Goal: Check status: Check status

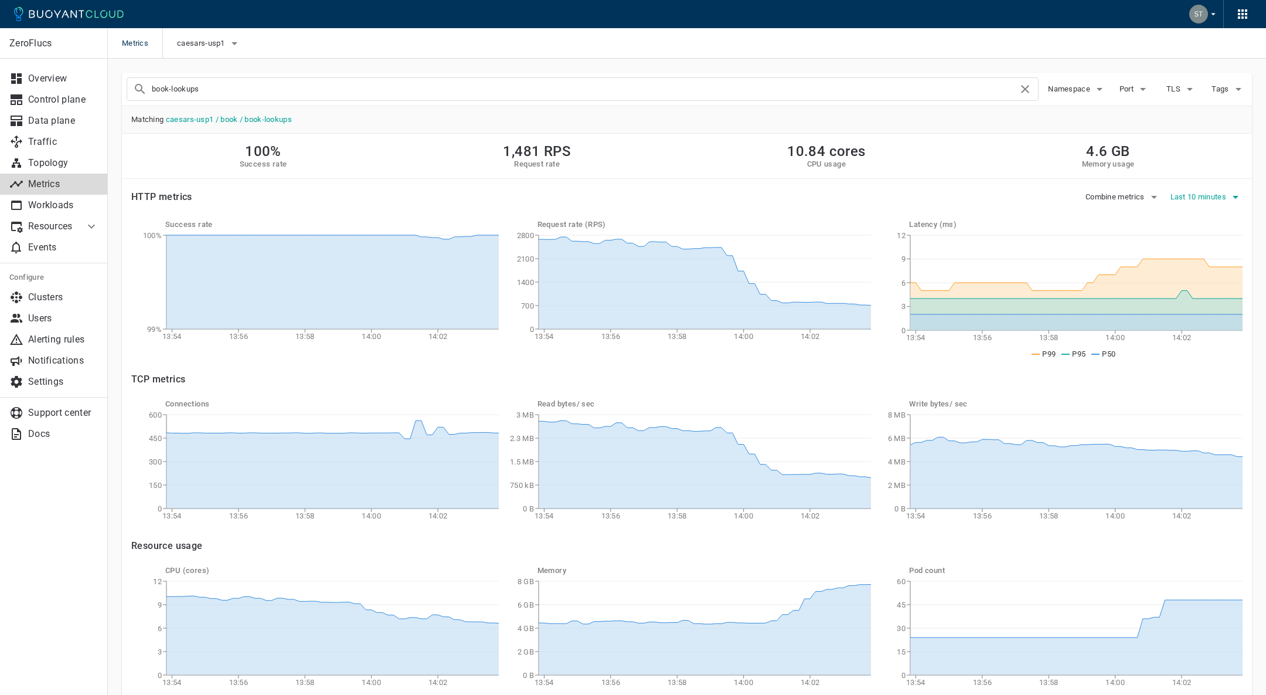
click at [1218, 198] on span "Last 10 minutes" at bounding box center [1200, 196] width 59 height 9
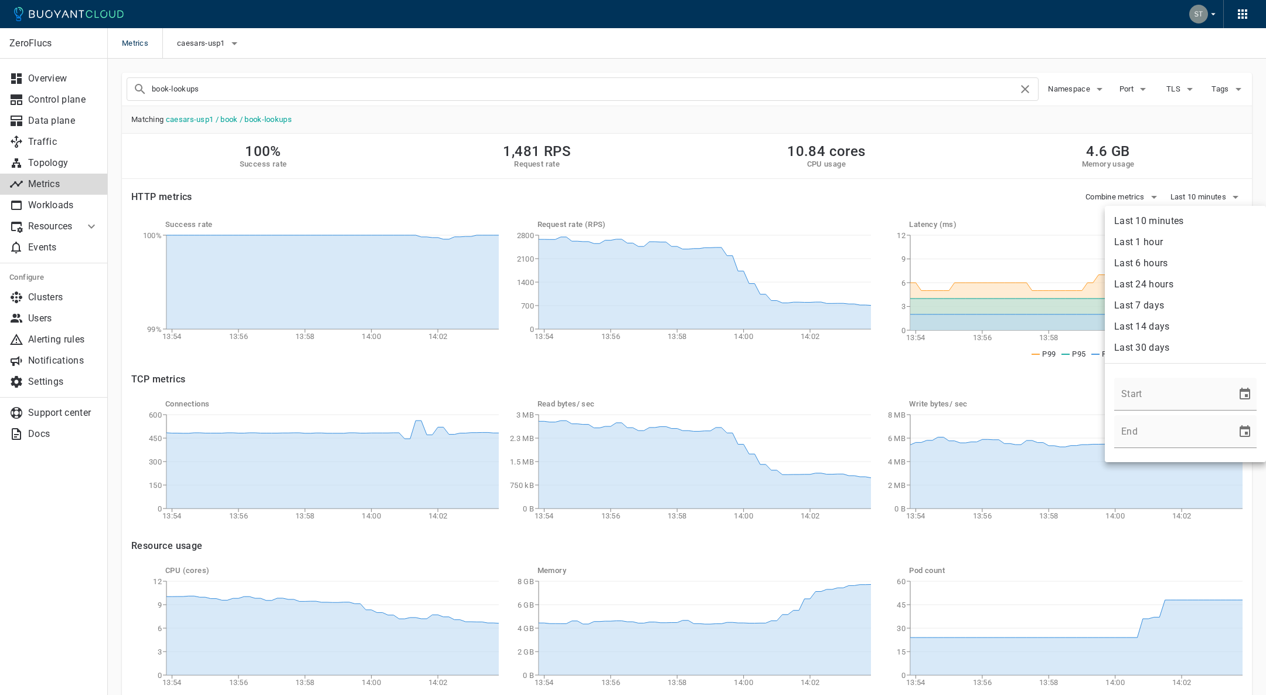
click at [1151, 287] on li "Last 24 hours" at bounding box center [1185, 284] width 161 height 21
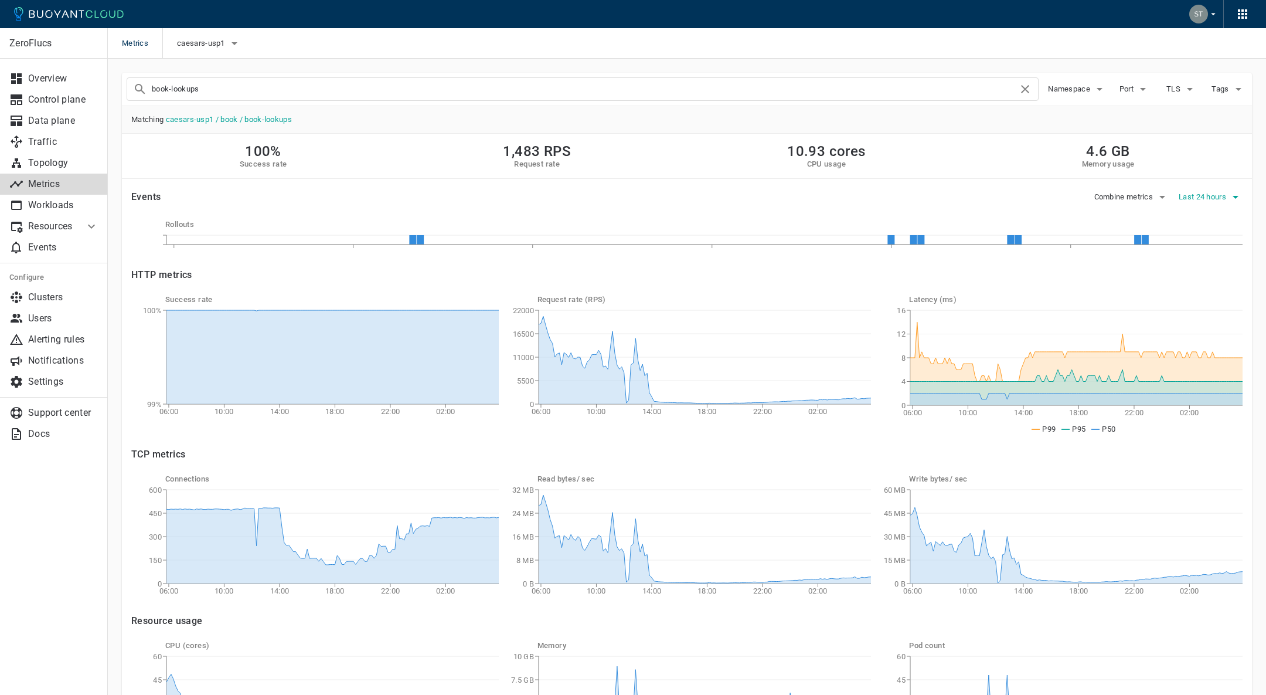
click at [1204, 191] on button "Last 24 hours" at bounding box center [1211, 197] width 64 height 18
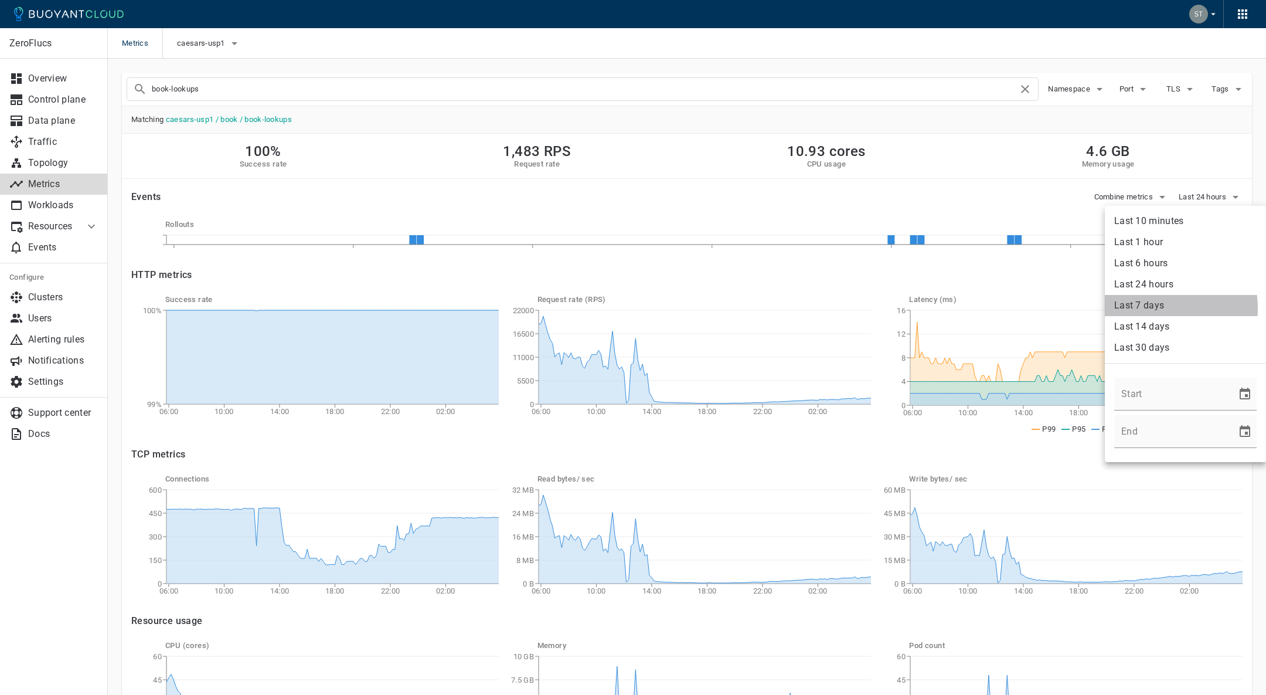
click at [1153, 308] on li "Last 7 days" at bounding box center [1185, 305] width 161 height 21
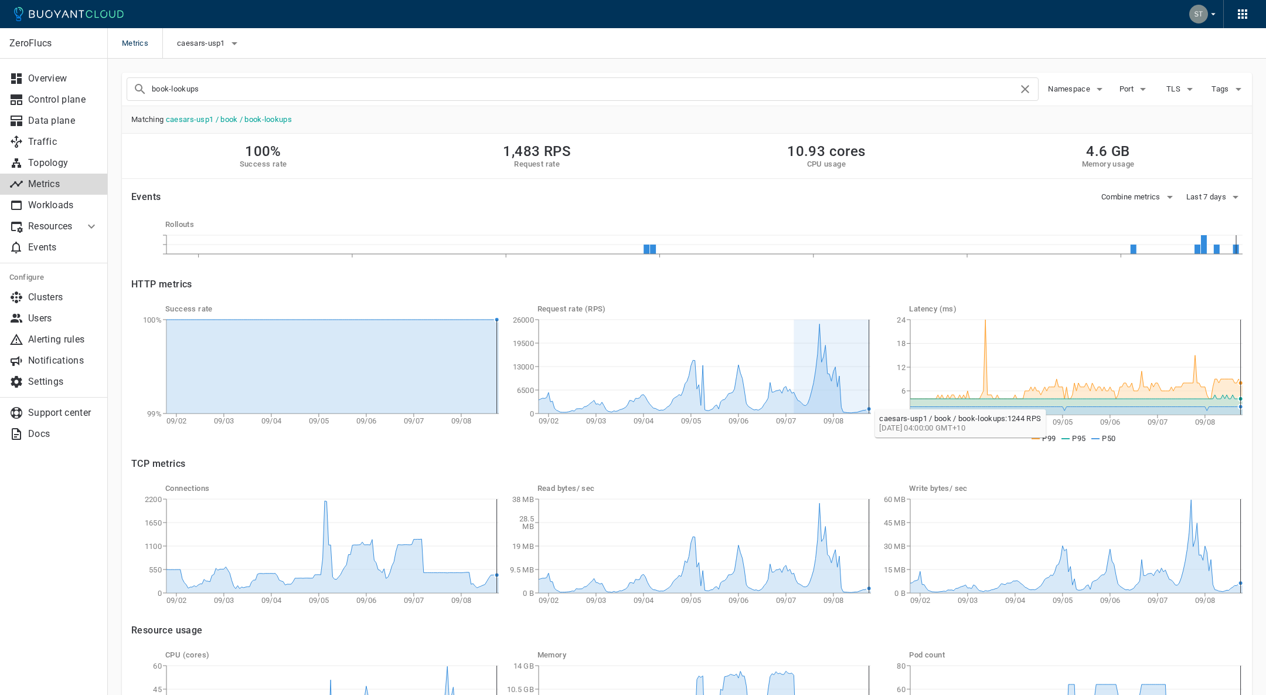
drag, startPoint x: 820, startPoint y: 399, endPoint x: 869, endPoint y: 403, distance: 50.1
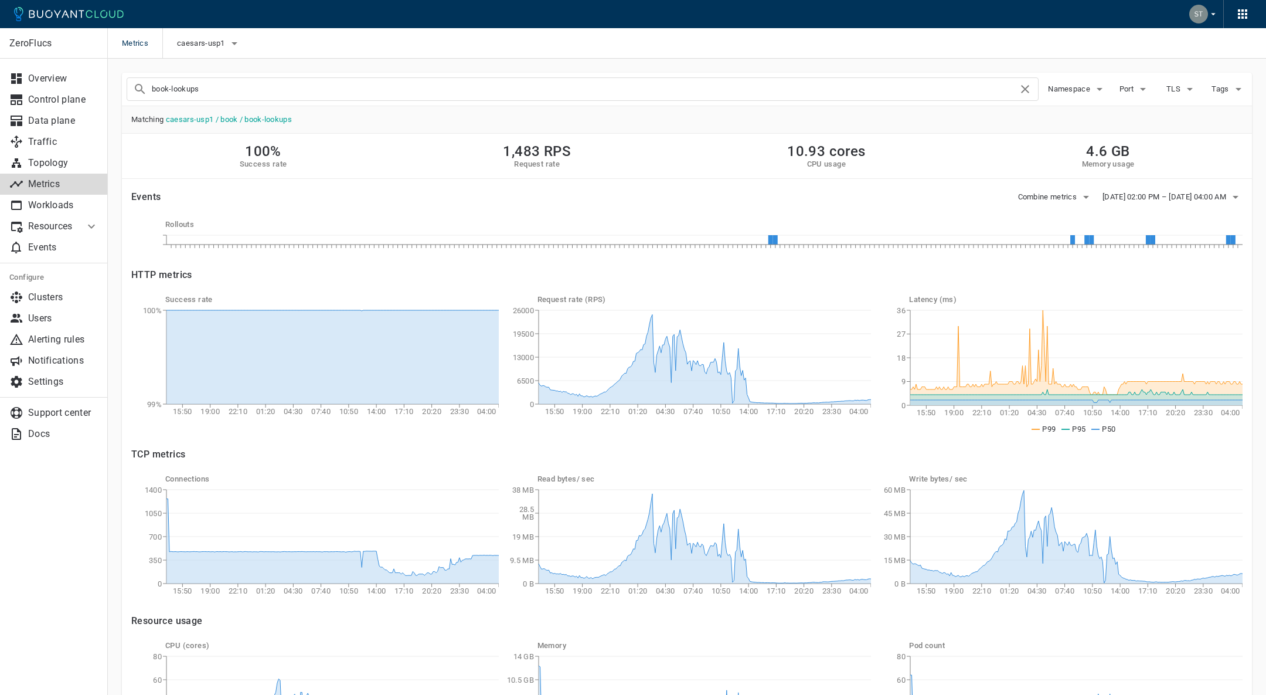
click at [846, 437] on div "TCP metrics" at bounding box center [680, 447] width 1126 height 26
click at [318, 88] on input "book-lookups" at bounding box center [585, 89] width 866 height 16
type input "book-processor"
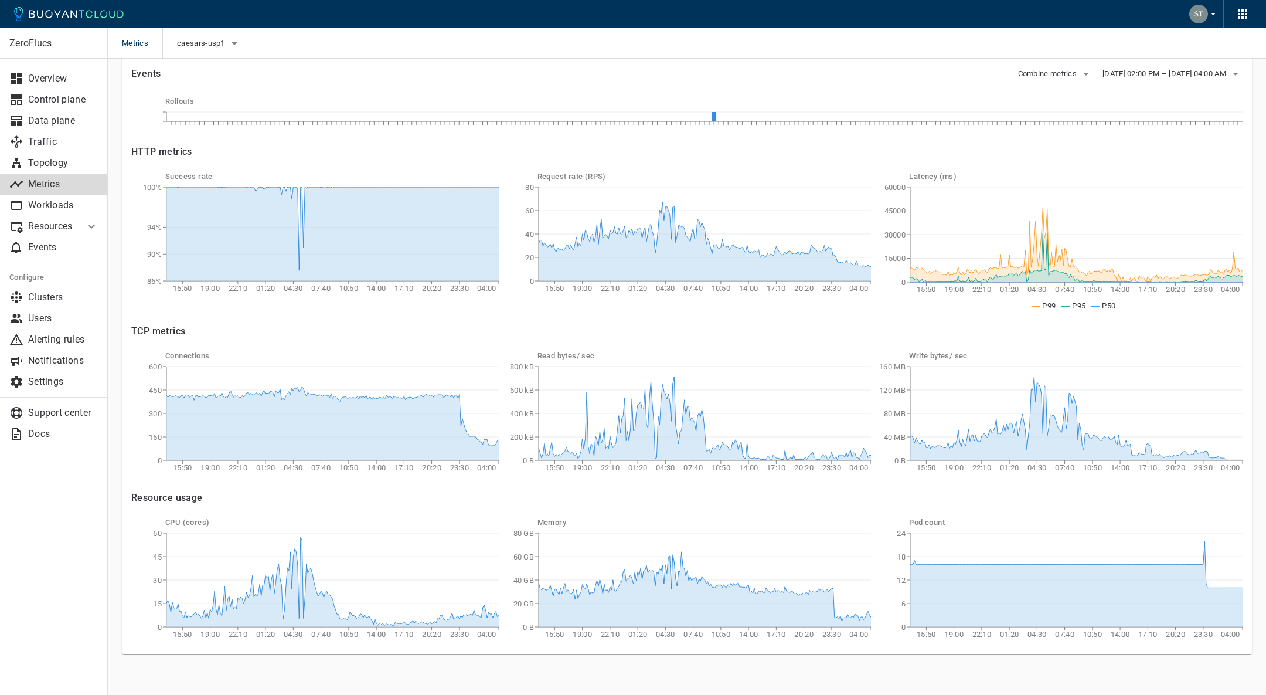
scroll to position [129, 0]
